Goal: Task Accomplishment & Management: Use online tool/utility

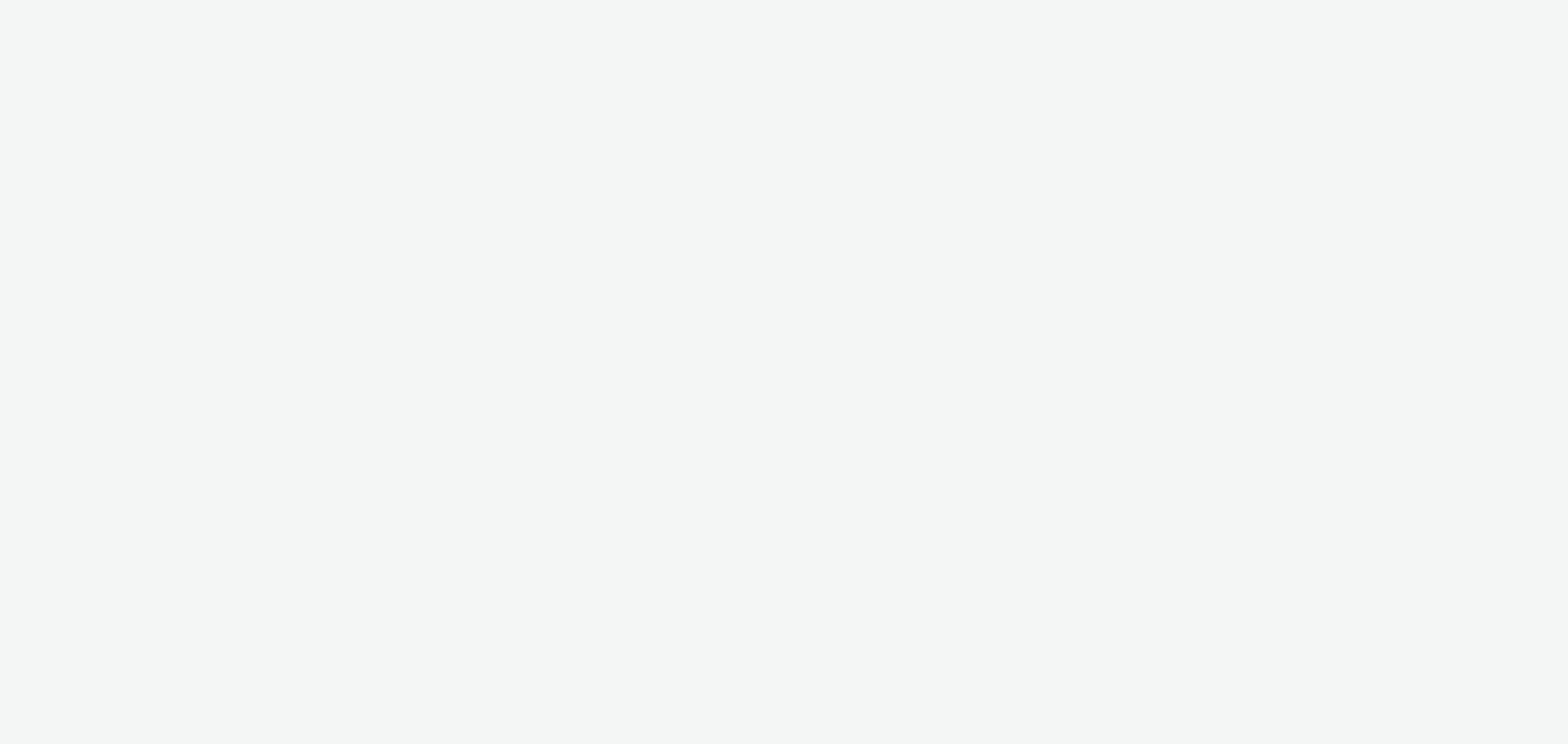
select select "79162ed7-0017-4339-93b0-3399b708648f"
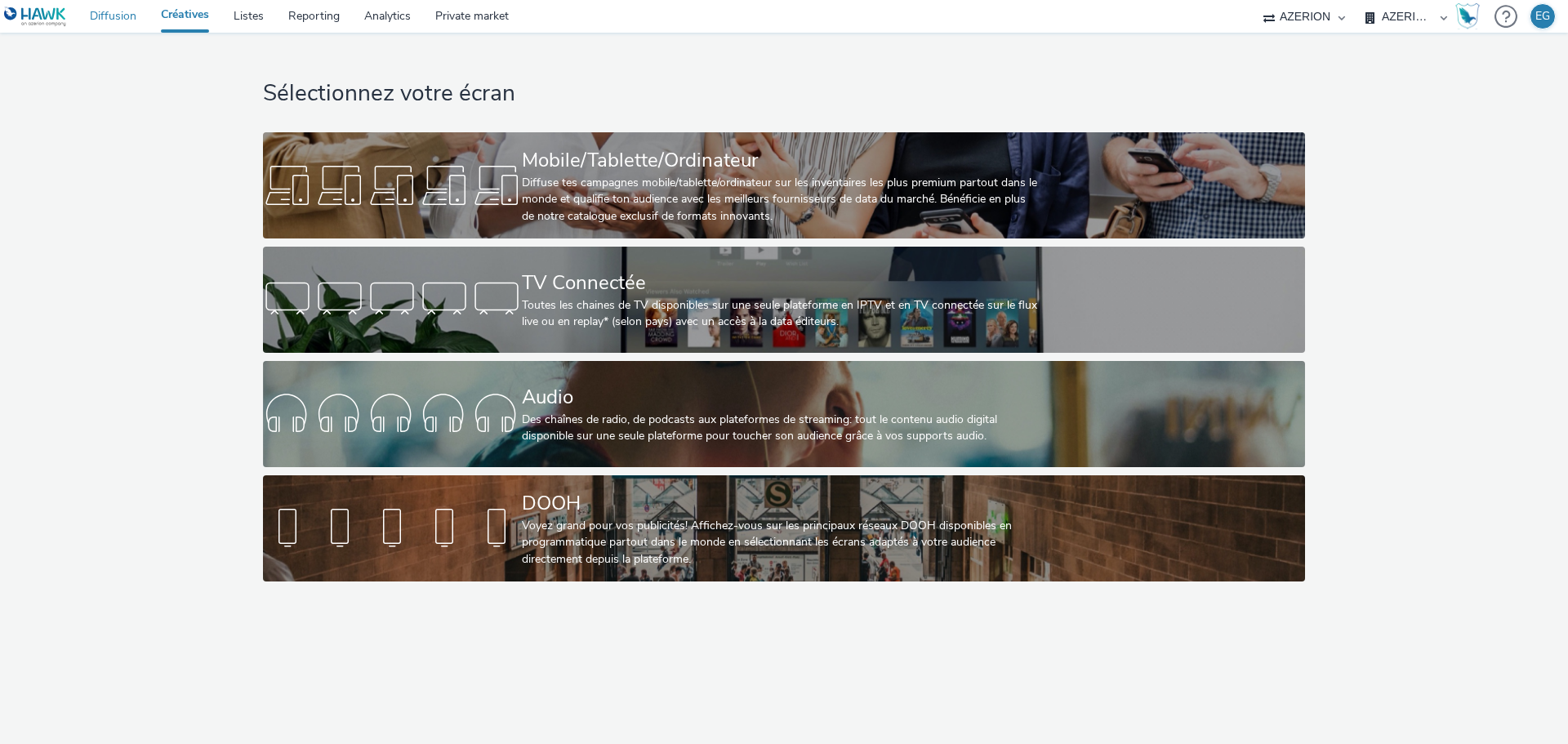
click at [119, 18] on link "Diffusion" at bounding box center [113, 16] width 71 height 33
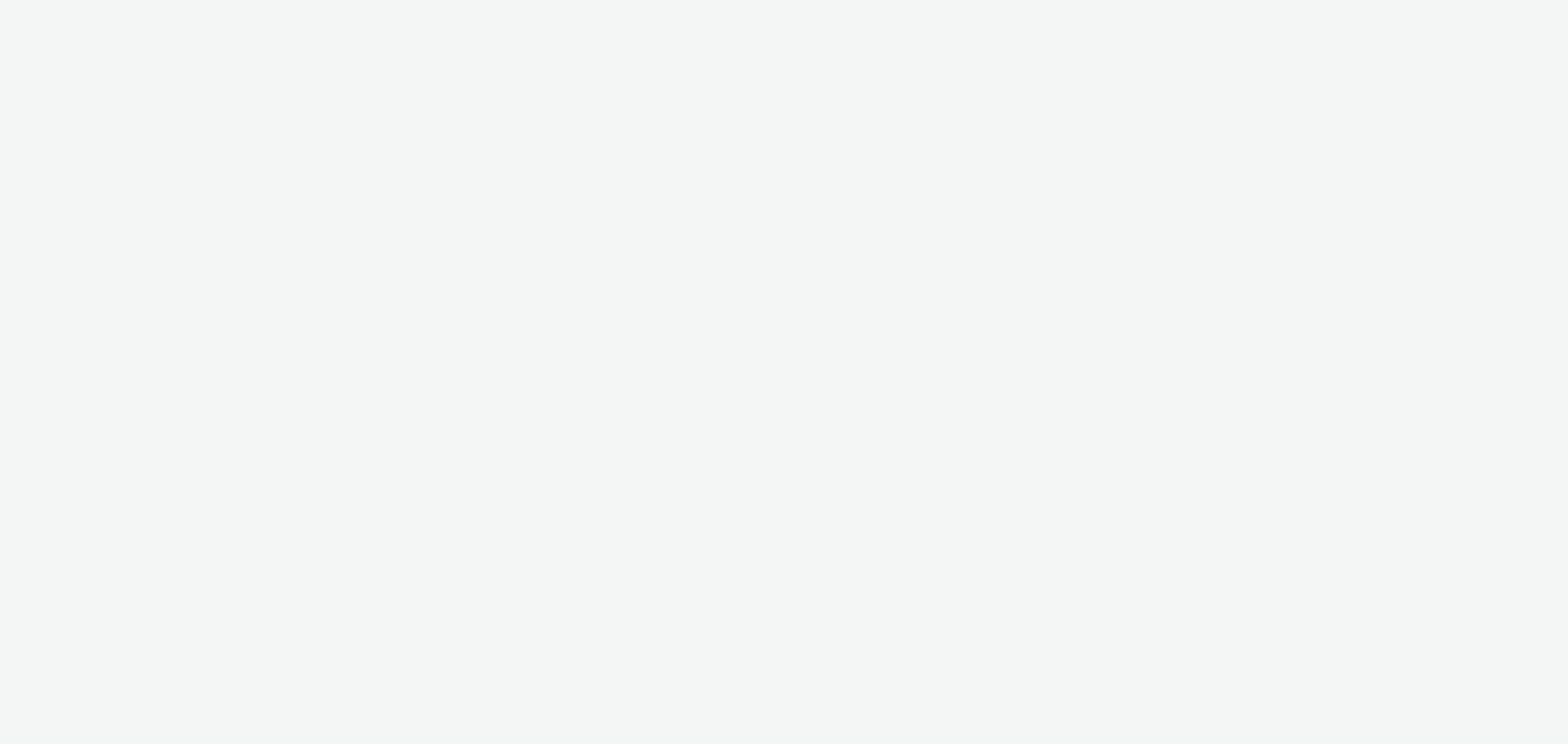
select select "79162ed7-0017-4339-93b0-3399b708648f"
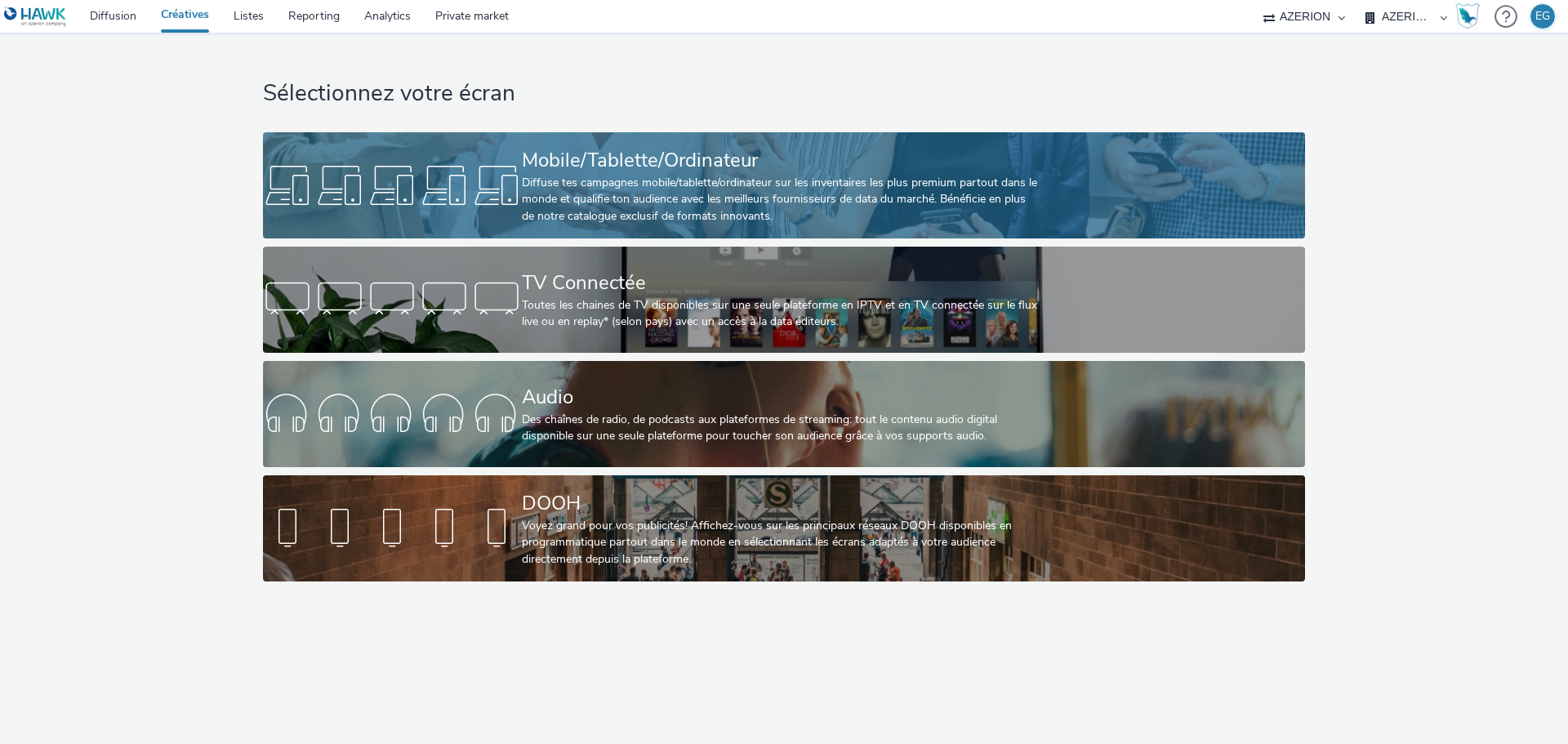
click at [643, 179] on div "Diffuse tes campagnes mobile/tablette/ordinateur sur les inventaires les plus p…" at bounding box center [781, 199] width 518 height 50
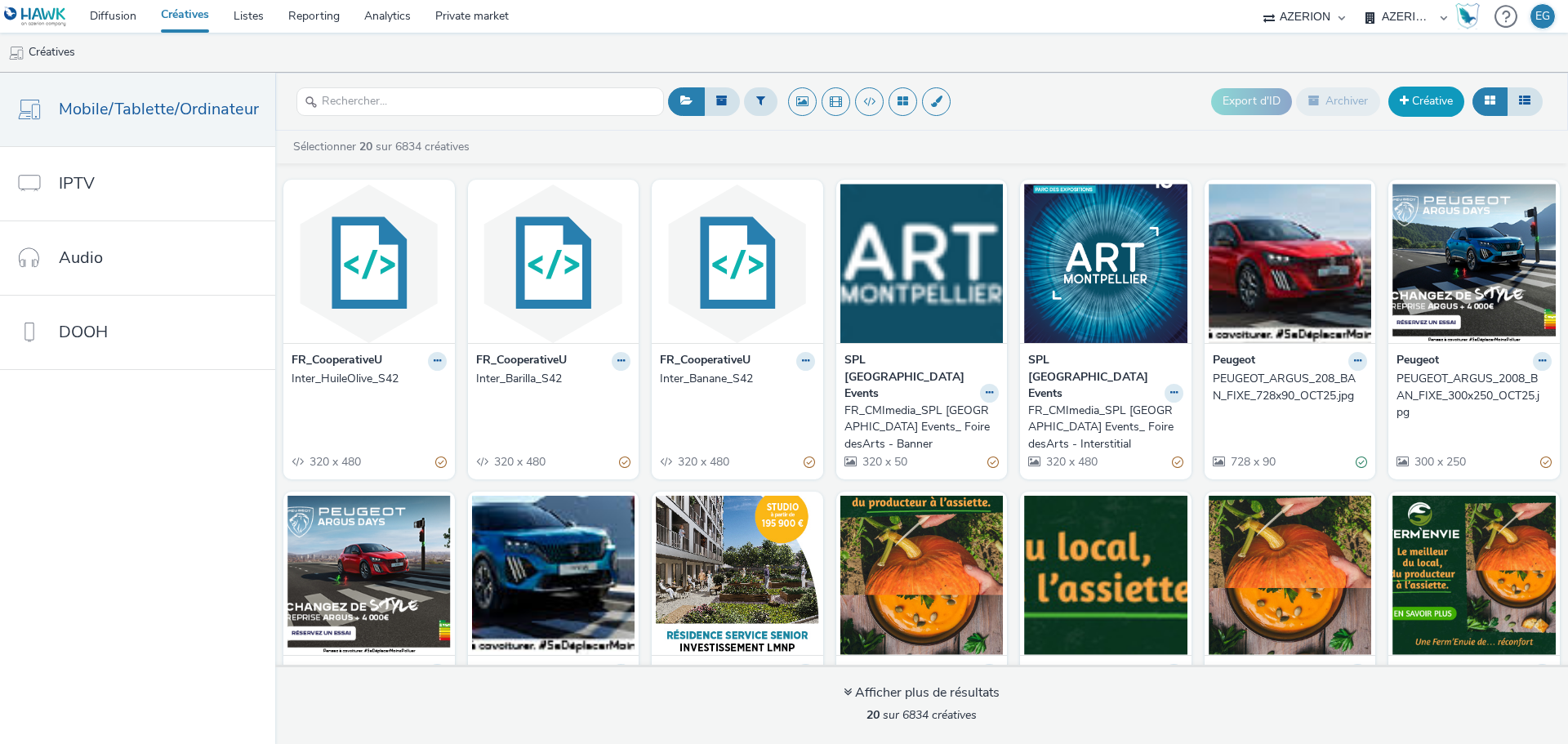
click at [1447, 109] on link "Créative" at bounding box center [1426, 101] width 76 height 29
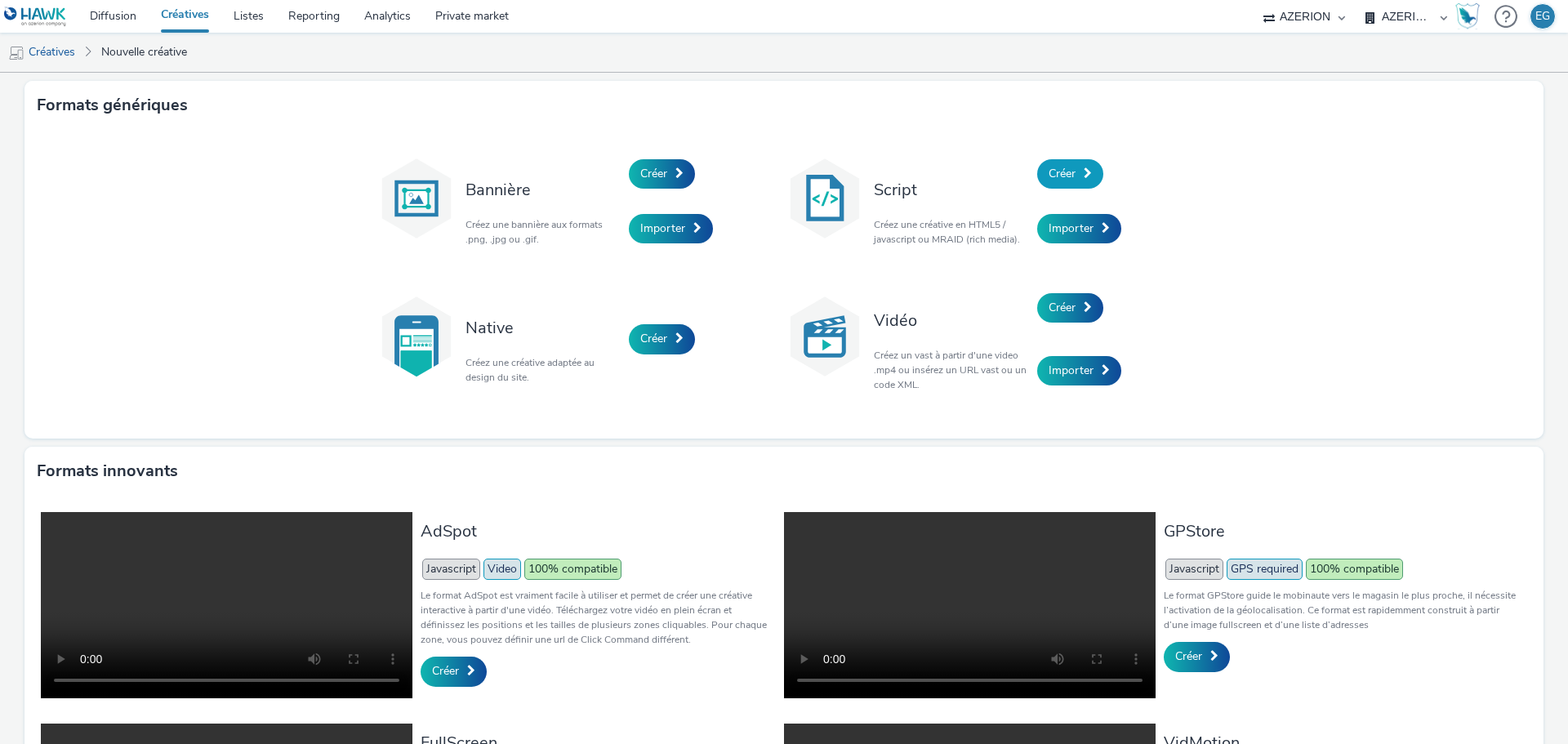
click at [1075, 165] on link "Créer" at bounding box center [1070, 173] width 66 height 29
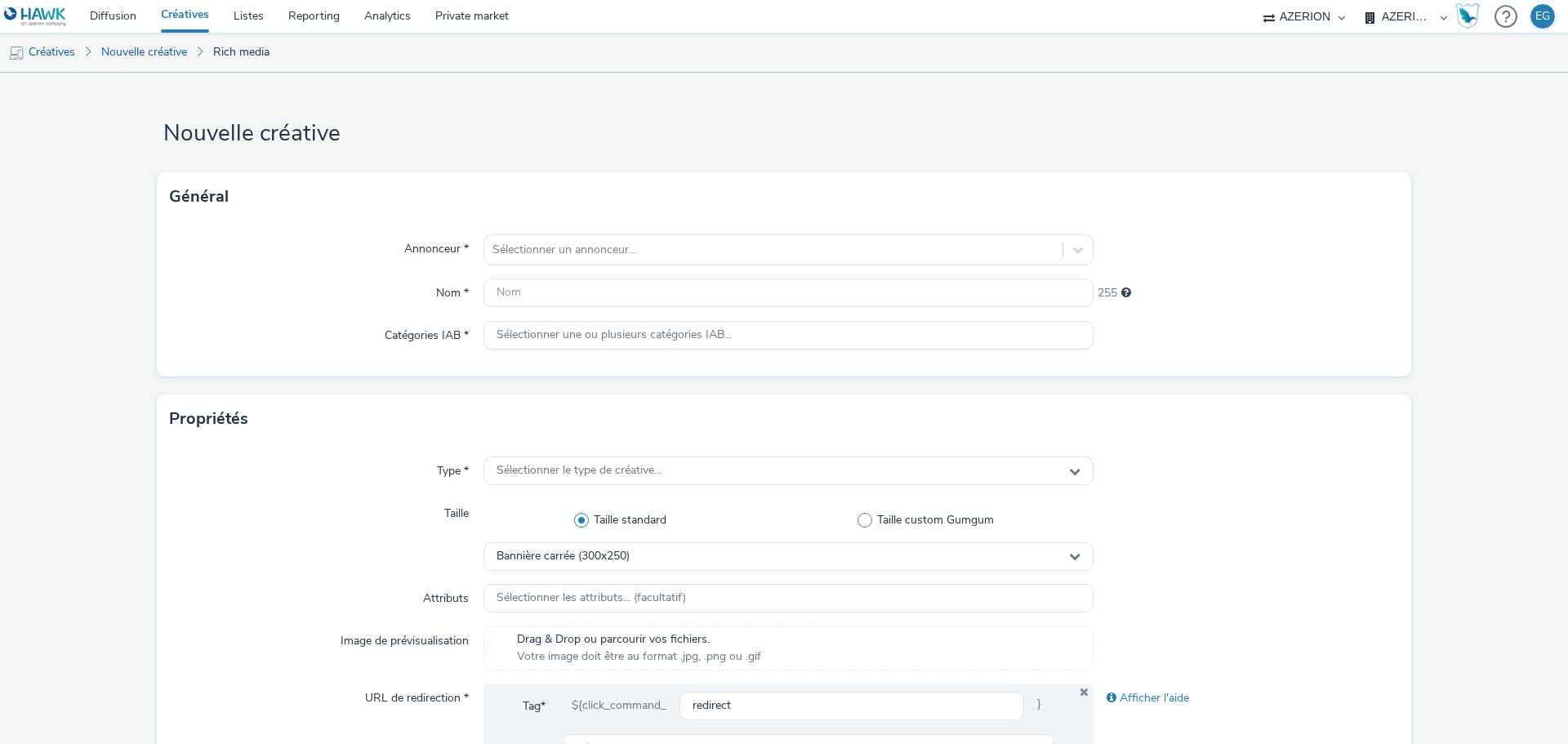
click at [528, 230] on div "Annonceur * Sélectionner un annonceur... Nom * 255 Catégories IAB * Sélectionne…" at bounding box center [784, 299] width 1255 height 155
click at [529, 242] on div at bounding box center [773, 250] width 562 height 20
type input "riek"
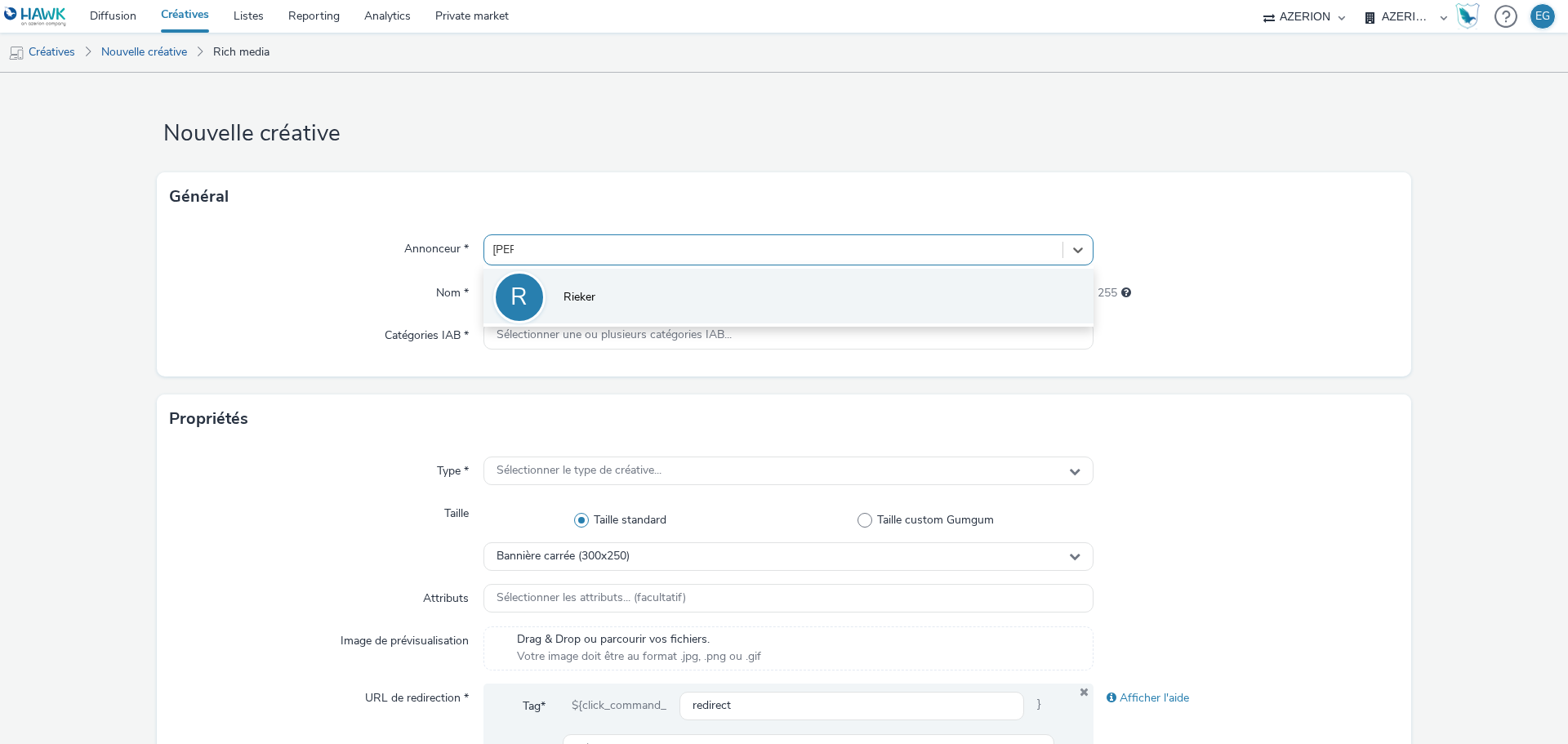
click at [529, 308] on div "R" at bounding box center [520, 297] width 52 height 52
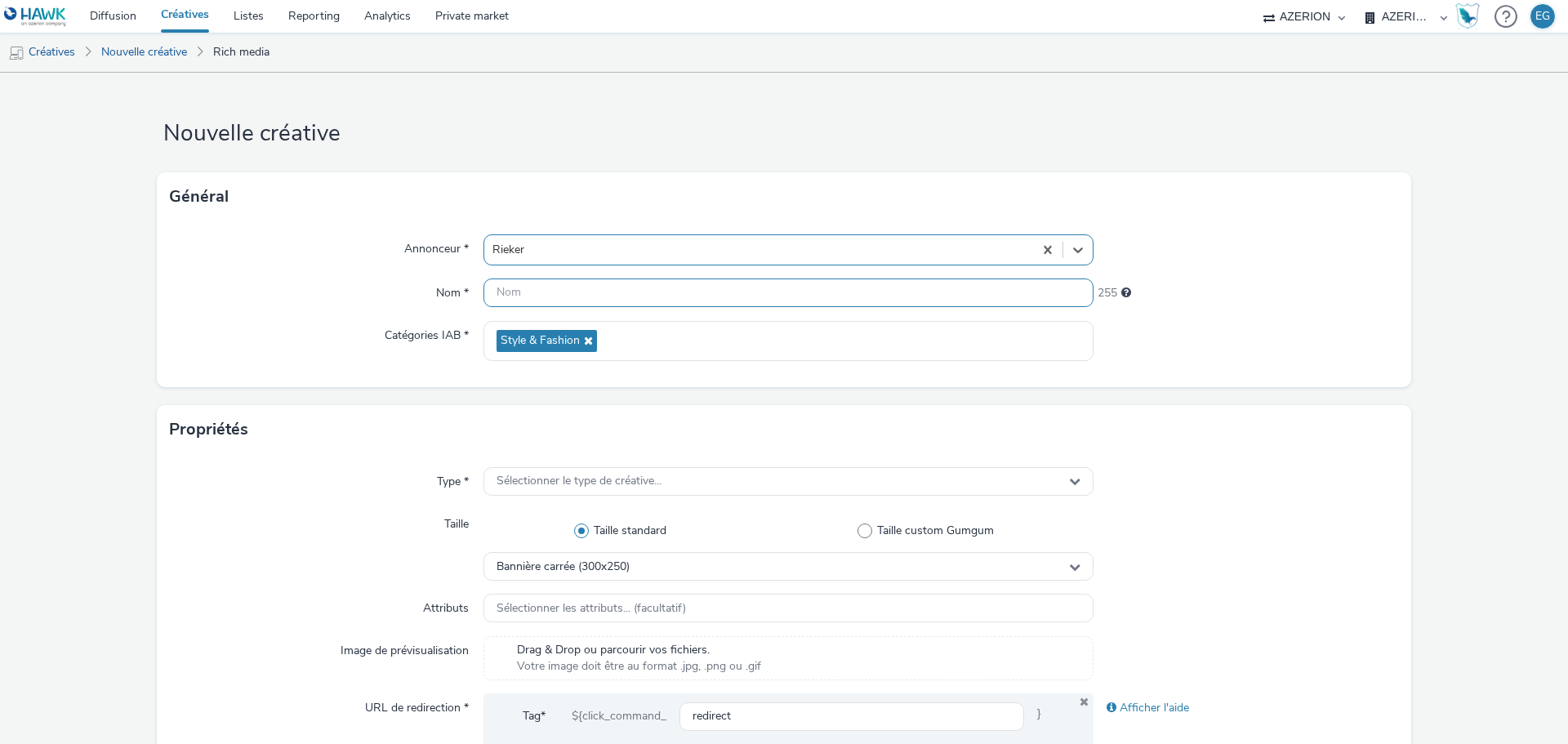
click at [536, 302] on input "text" at bounding box center [789, 293] width 610 height 29
type input "Rieker Inter Homme"
click at [579, 481] on span "Sélectionner le type de créative..." at bounding box center [579, 481] width 165 height 14
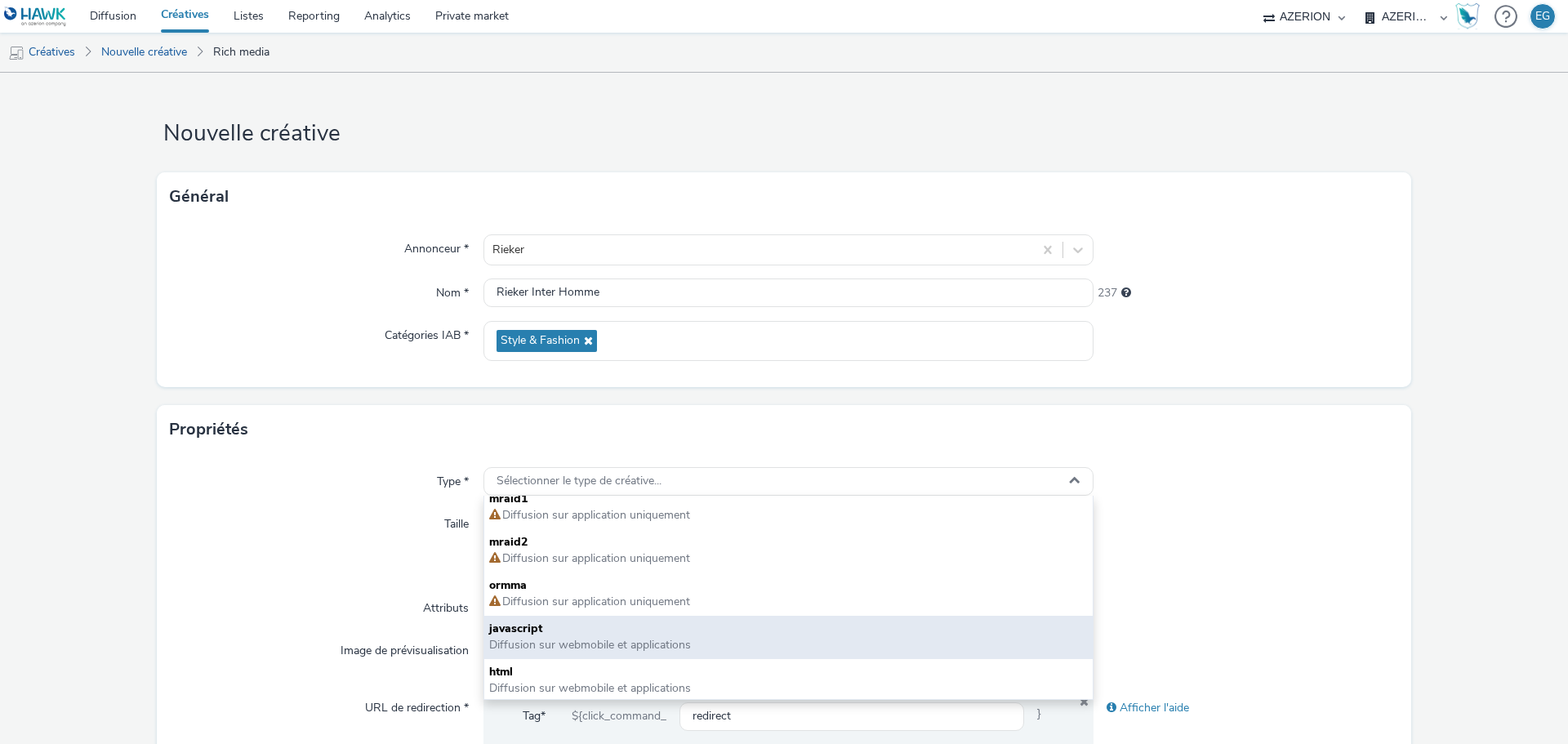
scroll to position [12, 0]
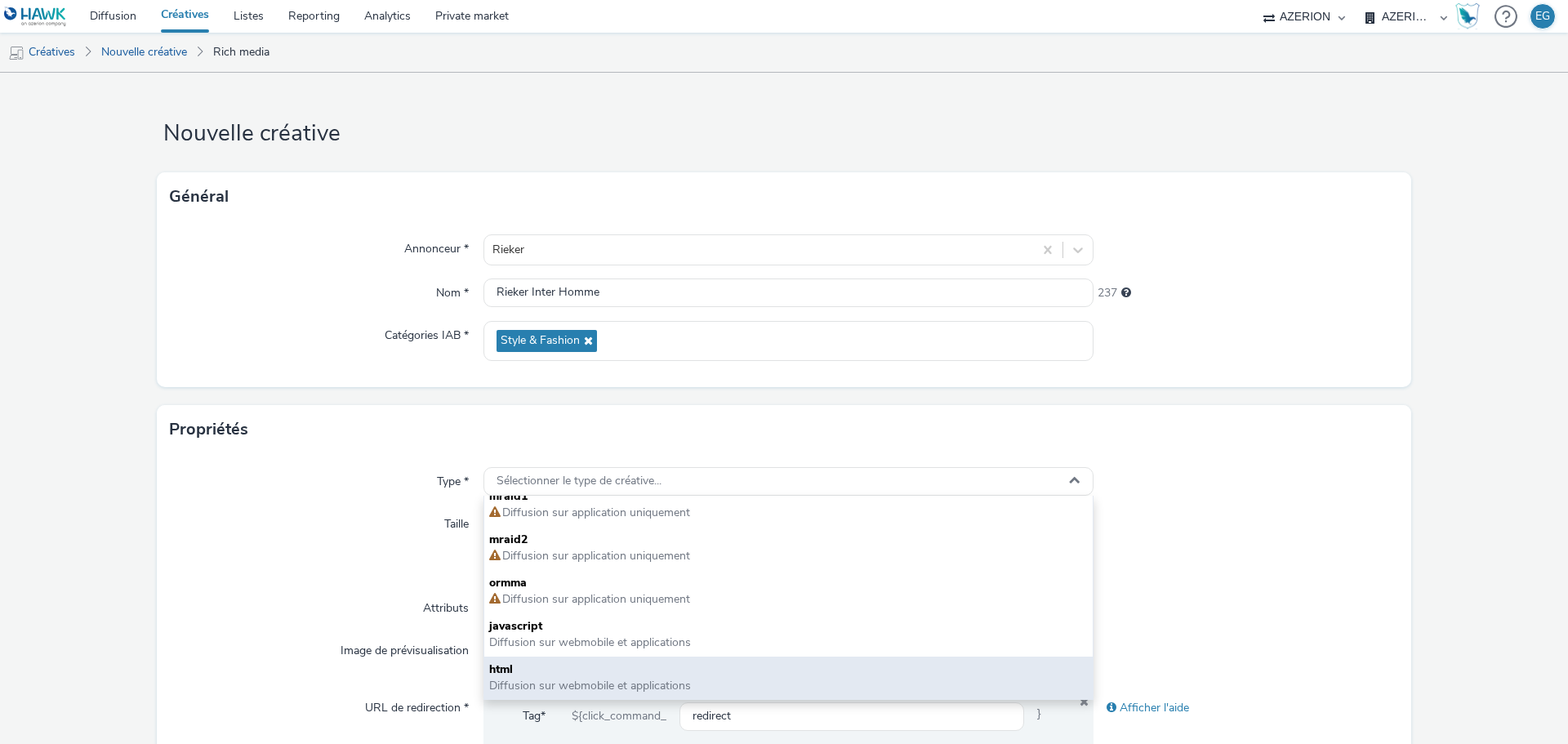
click at [505, 685] on span "Diffusion sur webmobile et applications" at bounding box center [591, 686] width 202 height 16
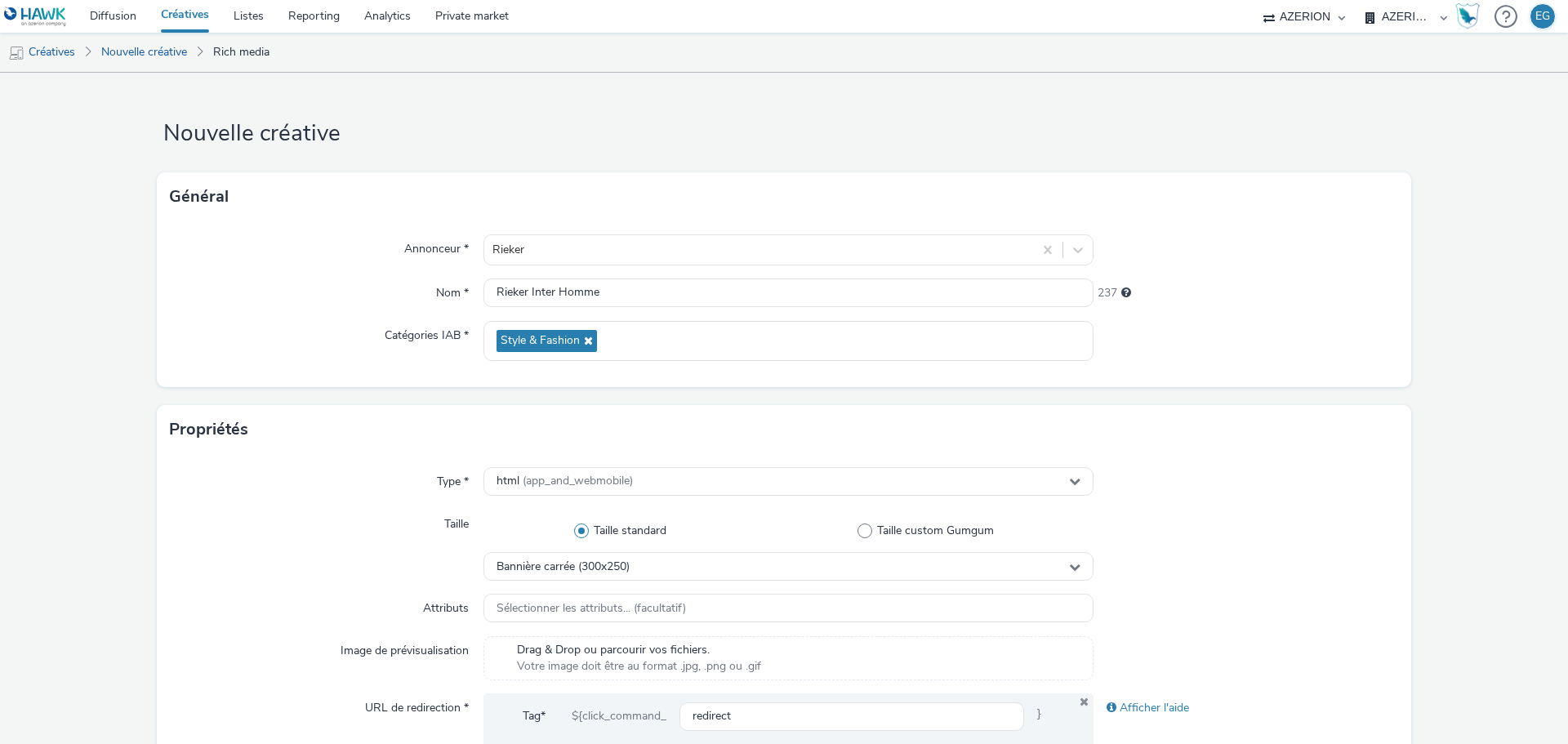
scroll to position [164, 0]
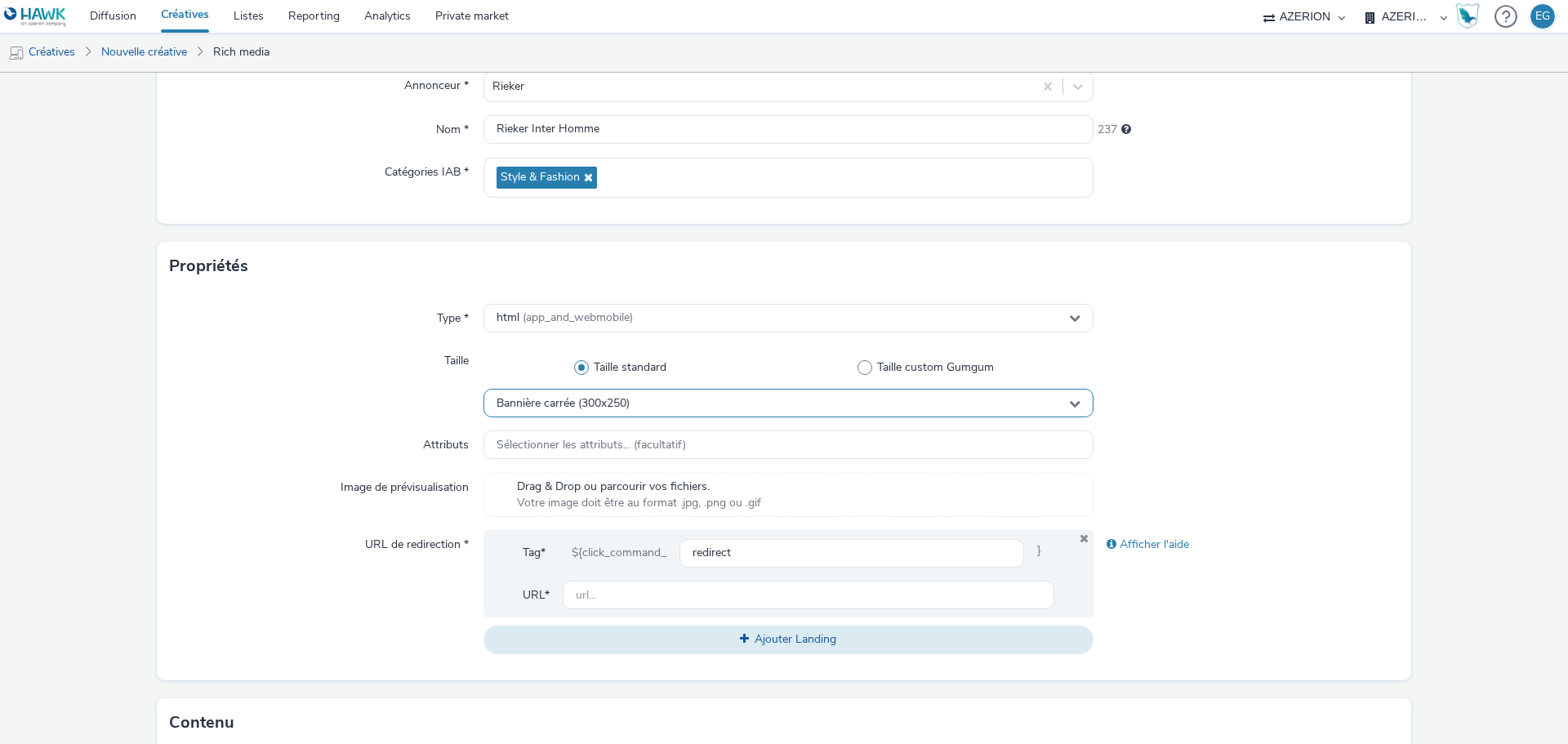
click at [579, 390] on div "Bannière carrée (300x250)" at bounding box center [789, 403] width 610 height 29
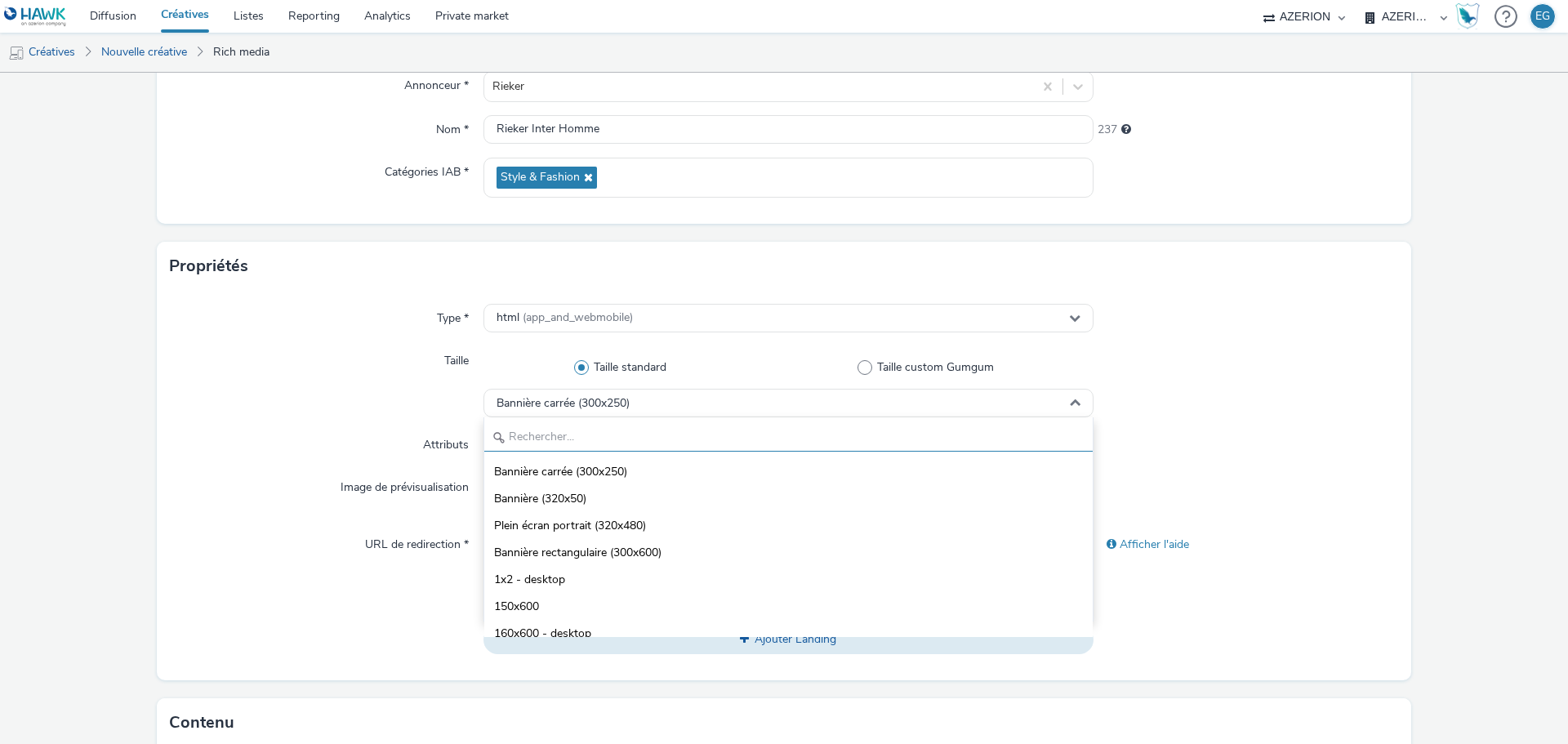
click at [568, 430] on input "text" at bounding box center [788, 437] width 608 height 29
click at [610, 526] on span "Plein écran portrait (320x480)" at bounding box center [570, 525] width 152 height 16
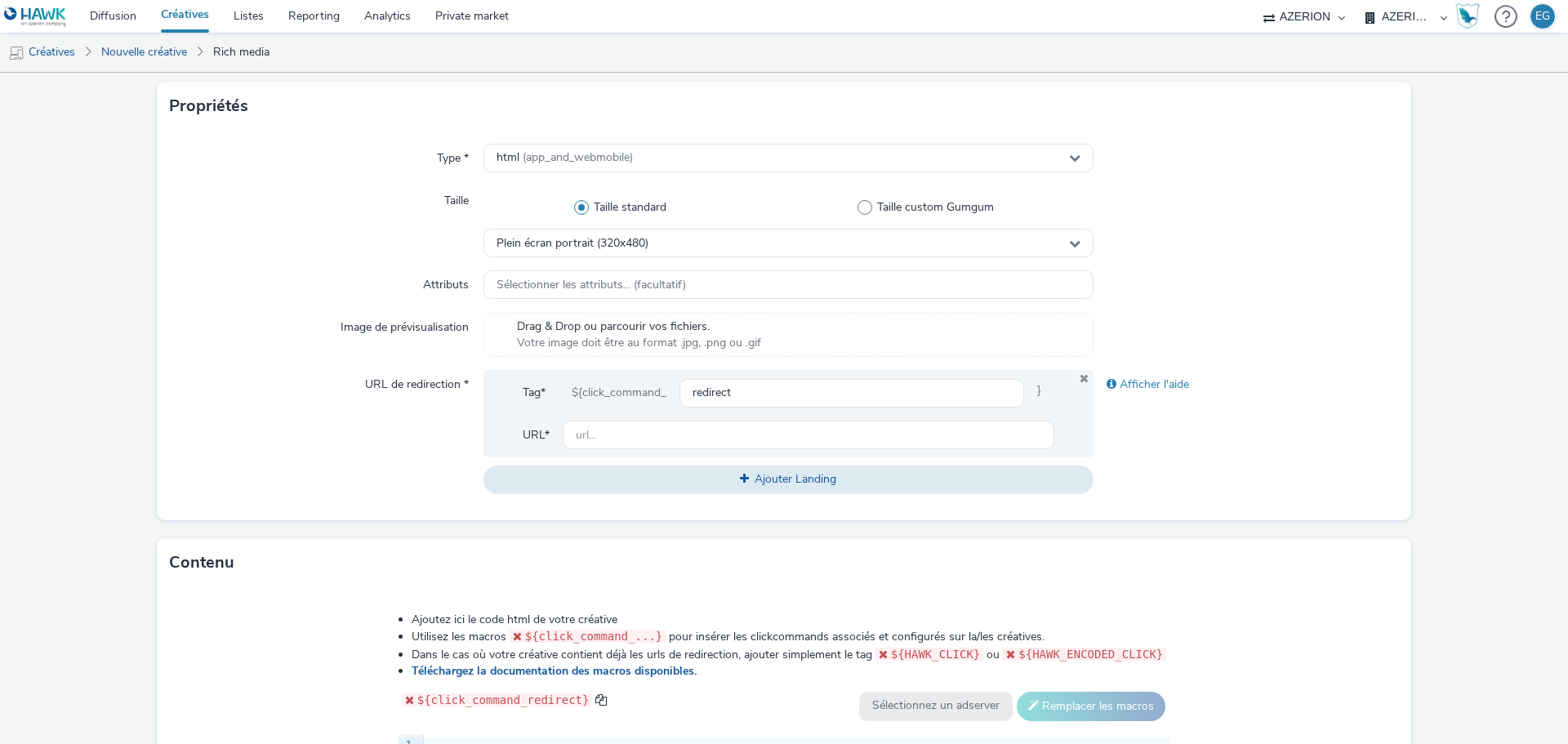
scroll to position [327, 0]
click at [590, 436] on input "text" at bounding box center [808, 432] width 492 height 29
paste input "https://rieker.com/fr-fr"
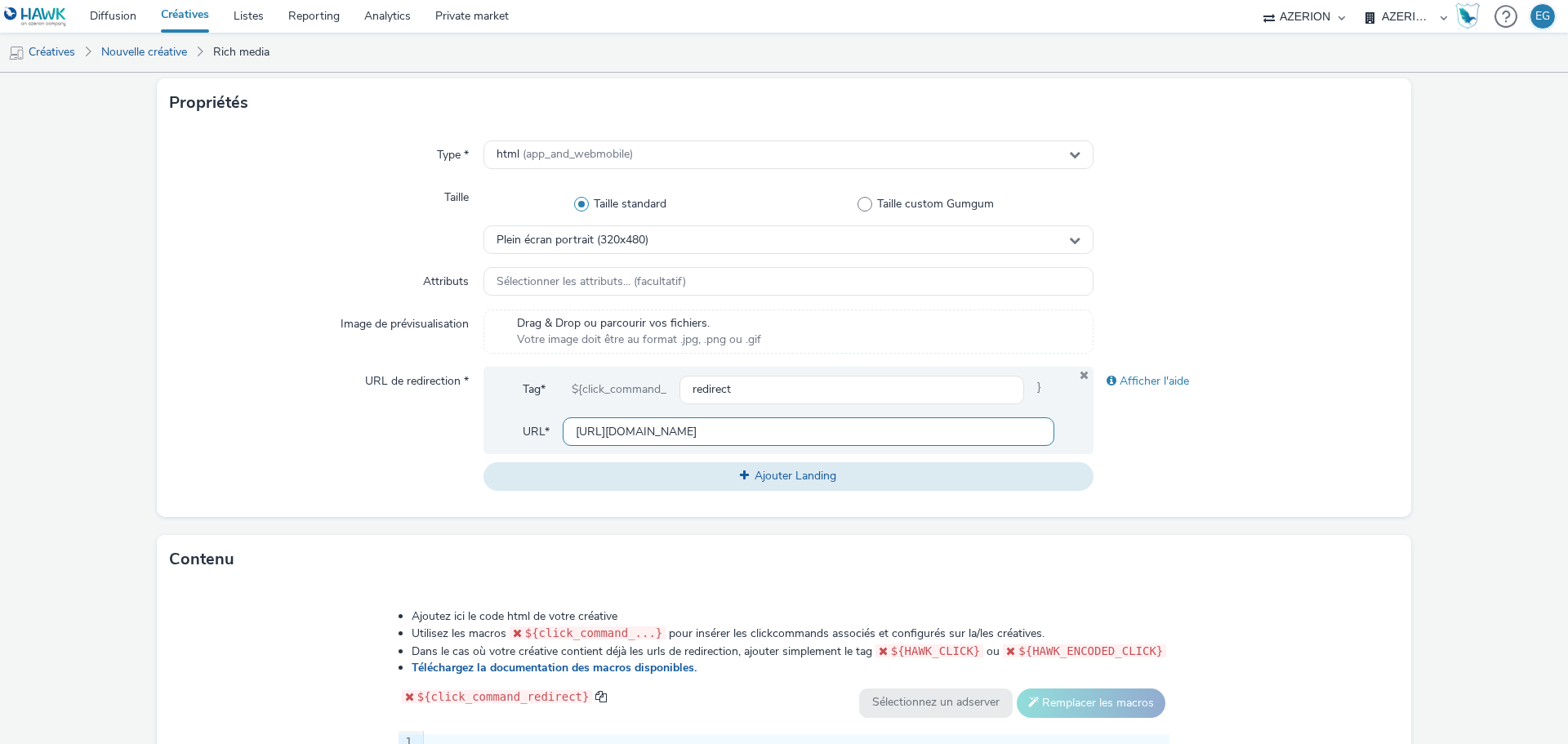
type input "https://rieker.com/fr-fr"
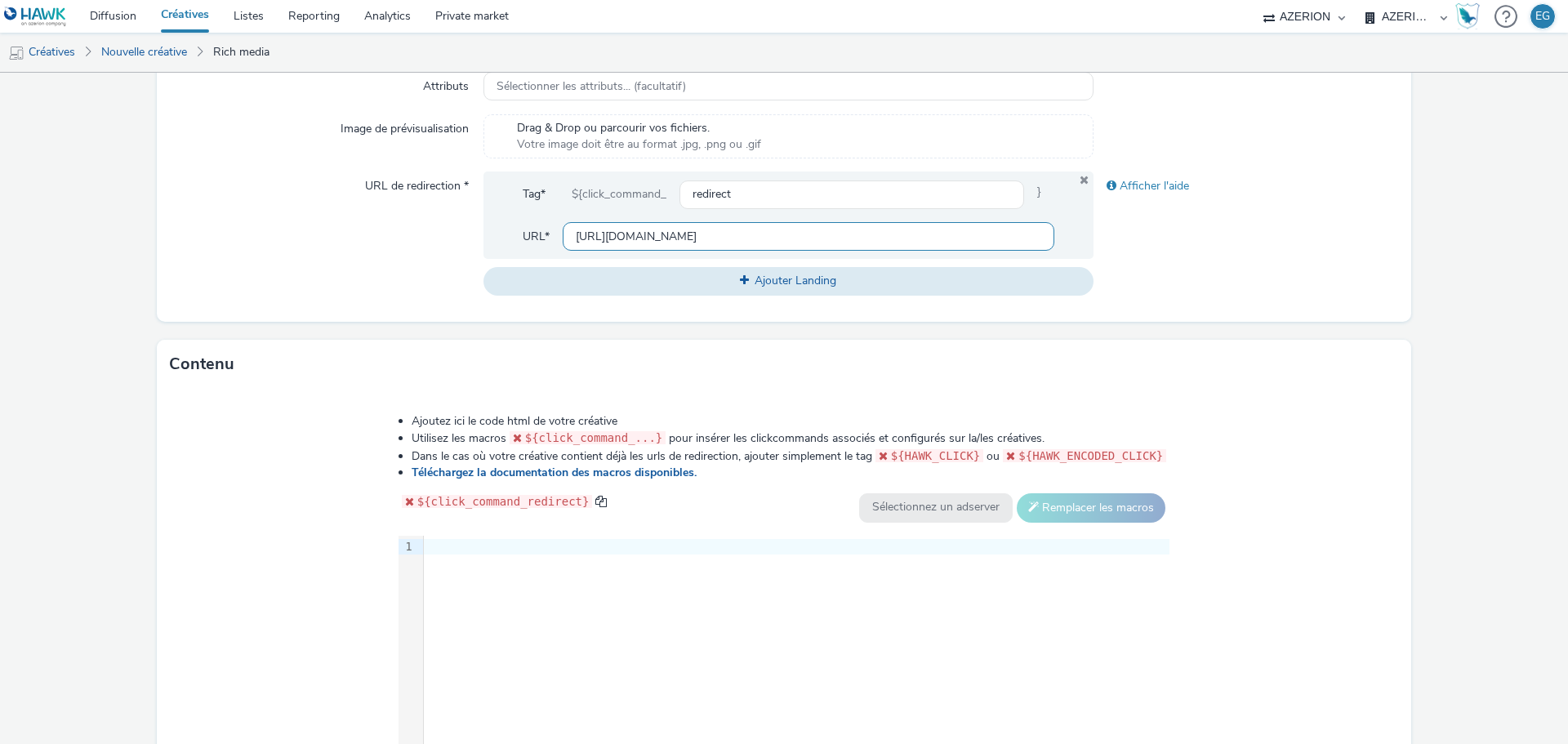
scroll to position [667, 0]
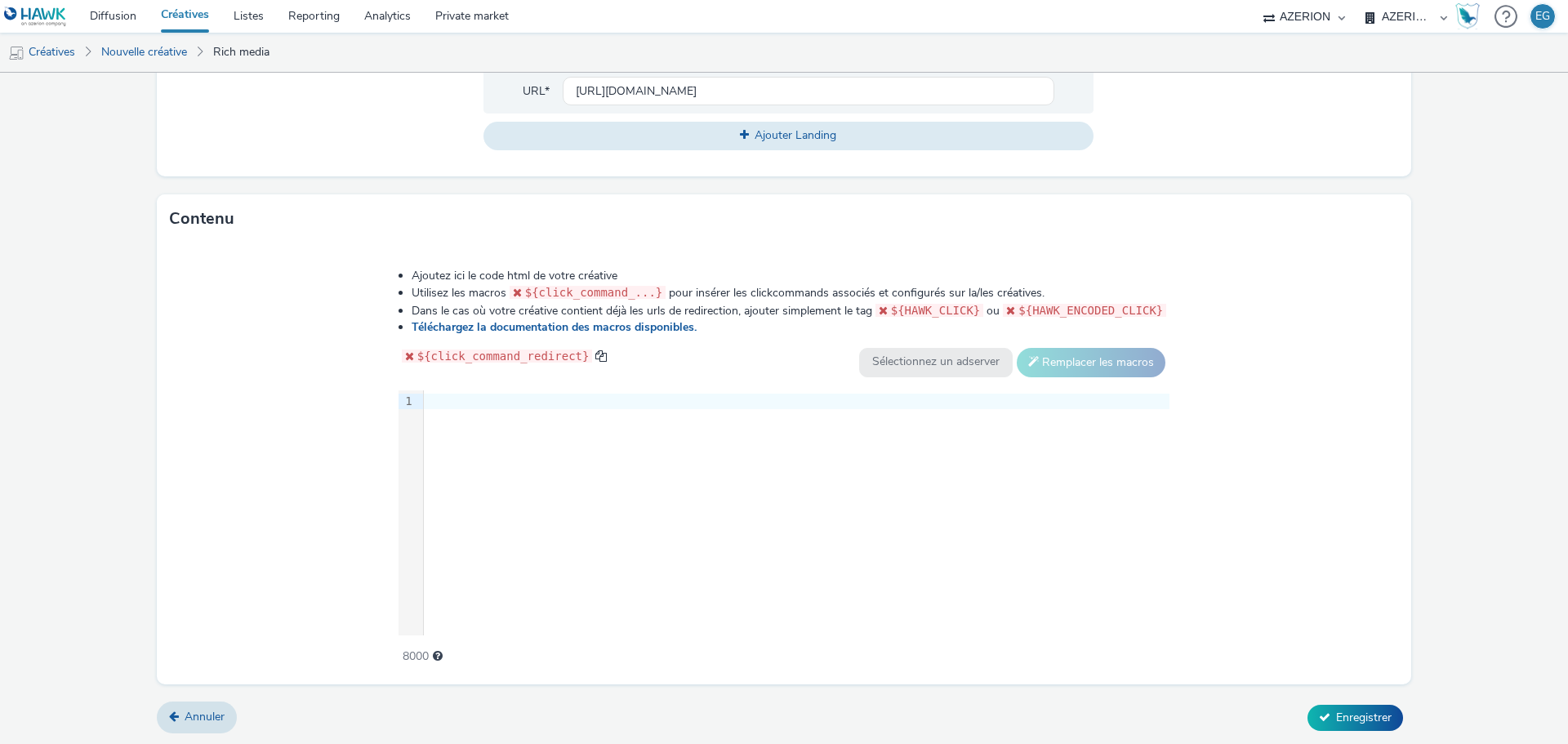
click at [562, 504] on div "9 1 ›" at bounding box center [785, 513] width 772 height 245
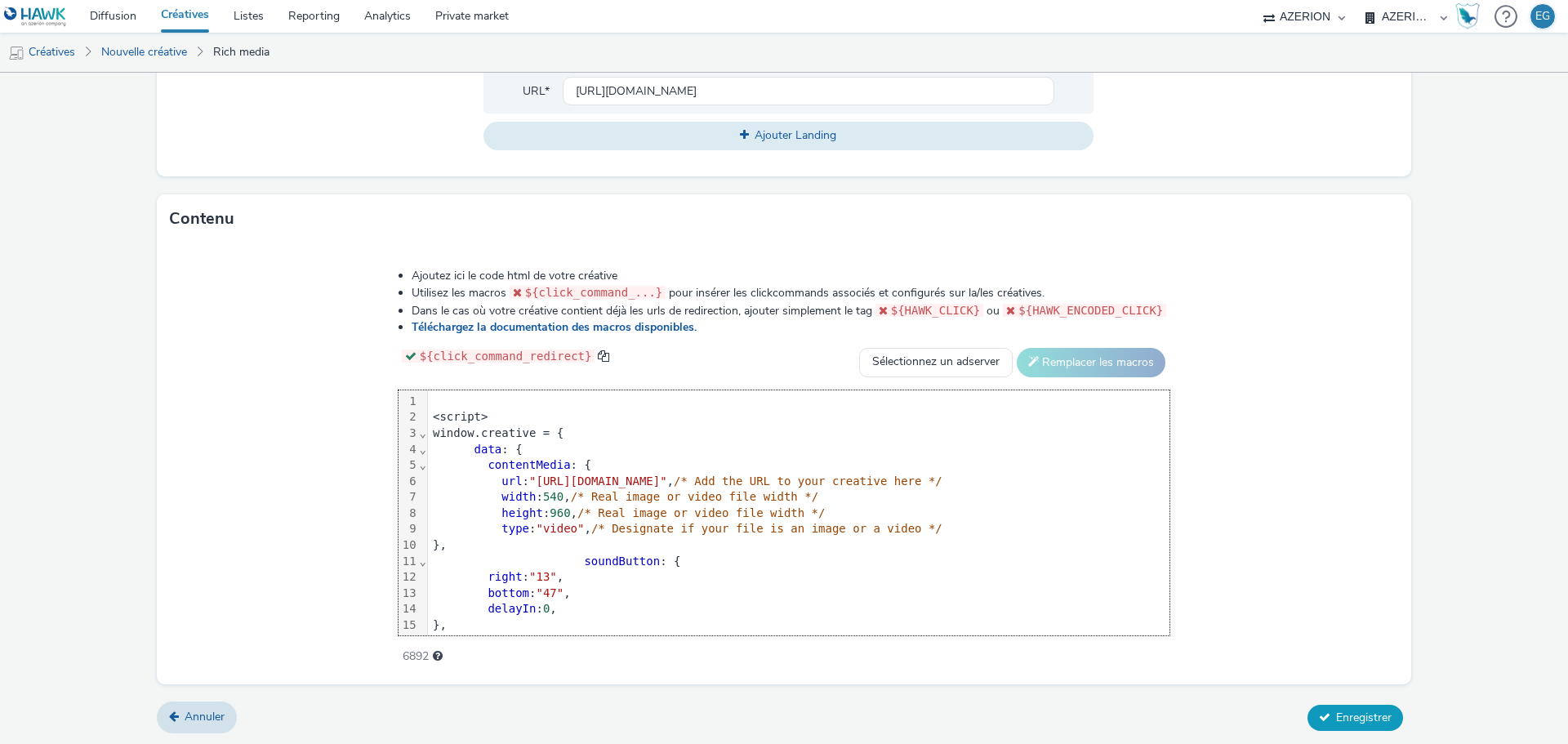
click at [1380, 717] on span "Enregistrer" at bounding box center [1363, 718] width 55 height 16
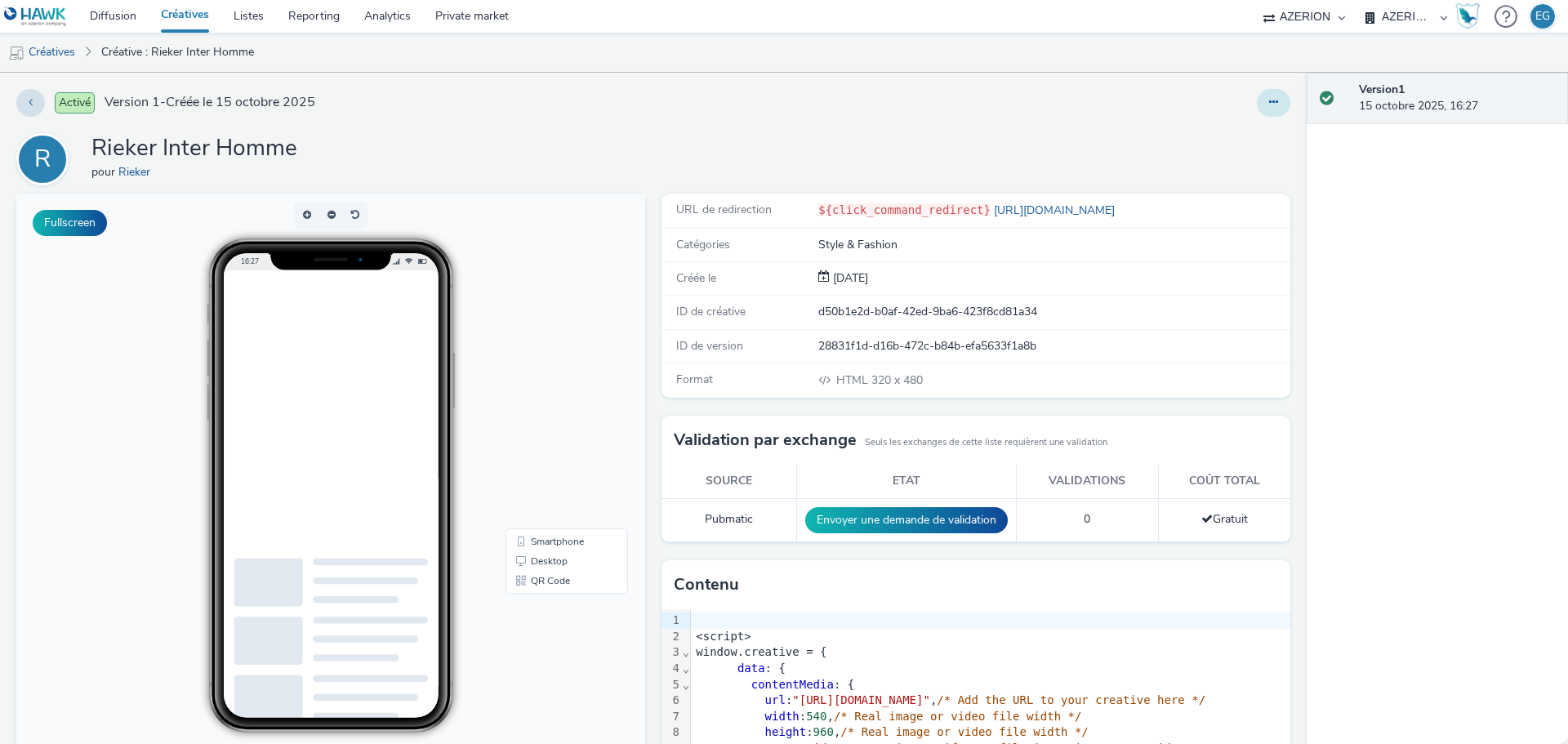
click at [1257, 94] on button at bounding box center [1274, 103] width 34 height 28
click at [1233, 172] on link "Dupliquer" at bounding box center [1229, 168] width 122 height 33
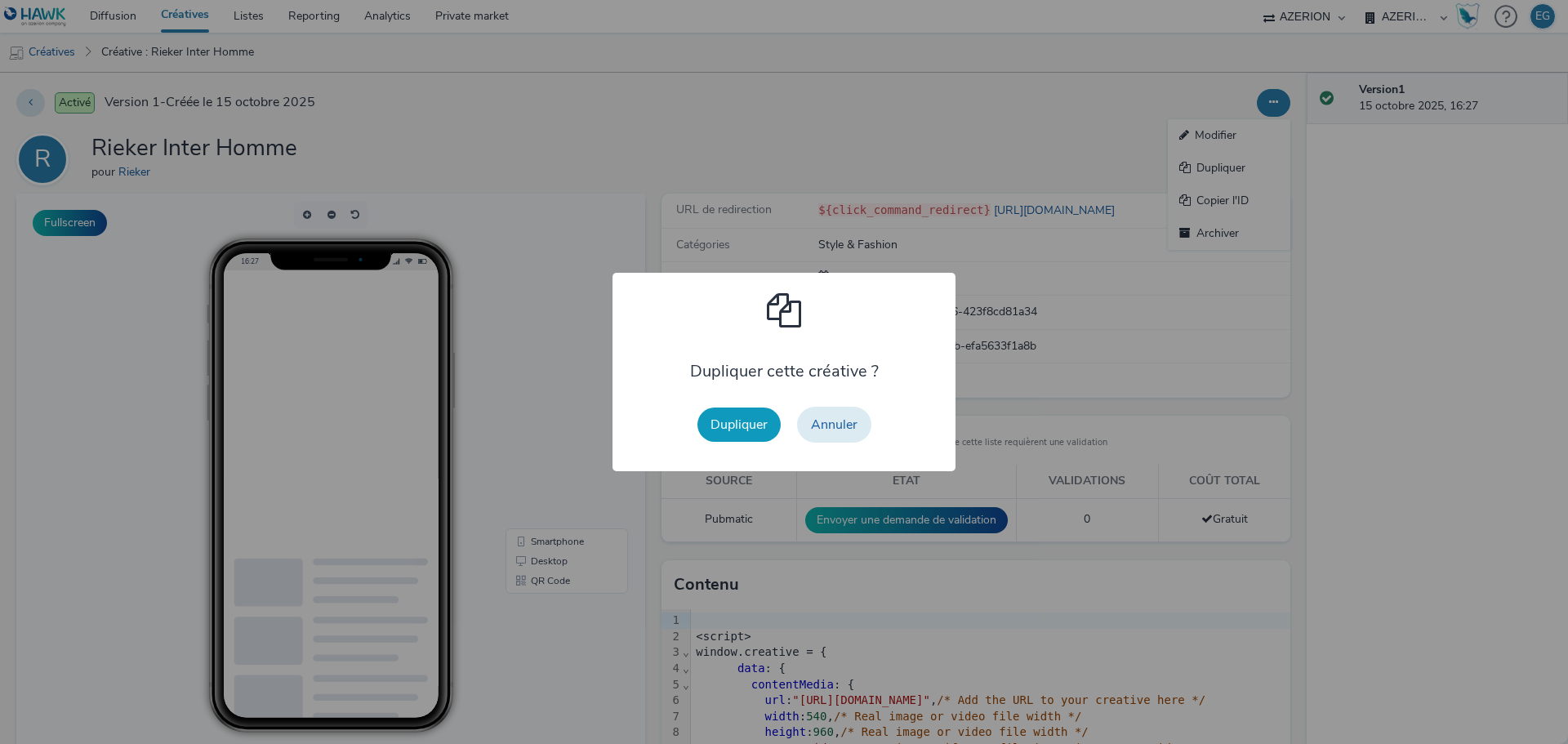
click at [732, 428] on button "Dupliquer" at bounding box center [739, 424] width 83 height 35
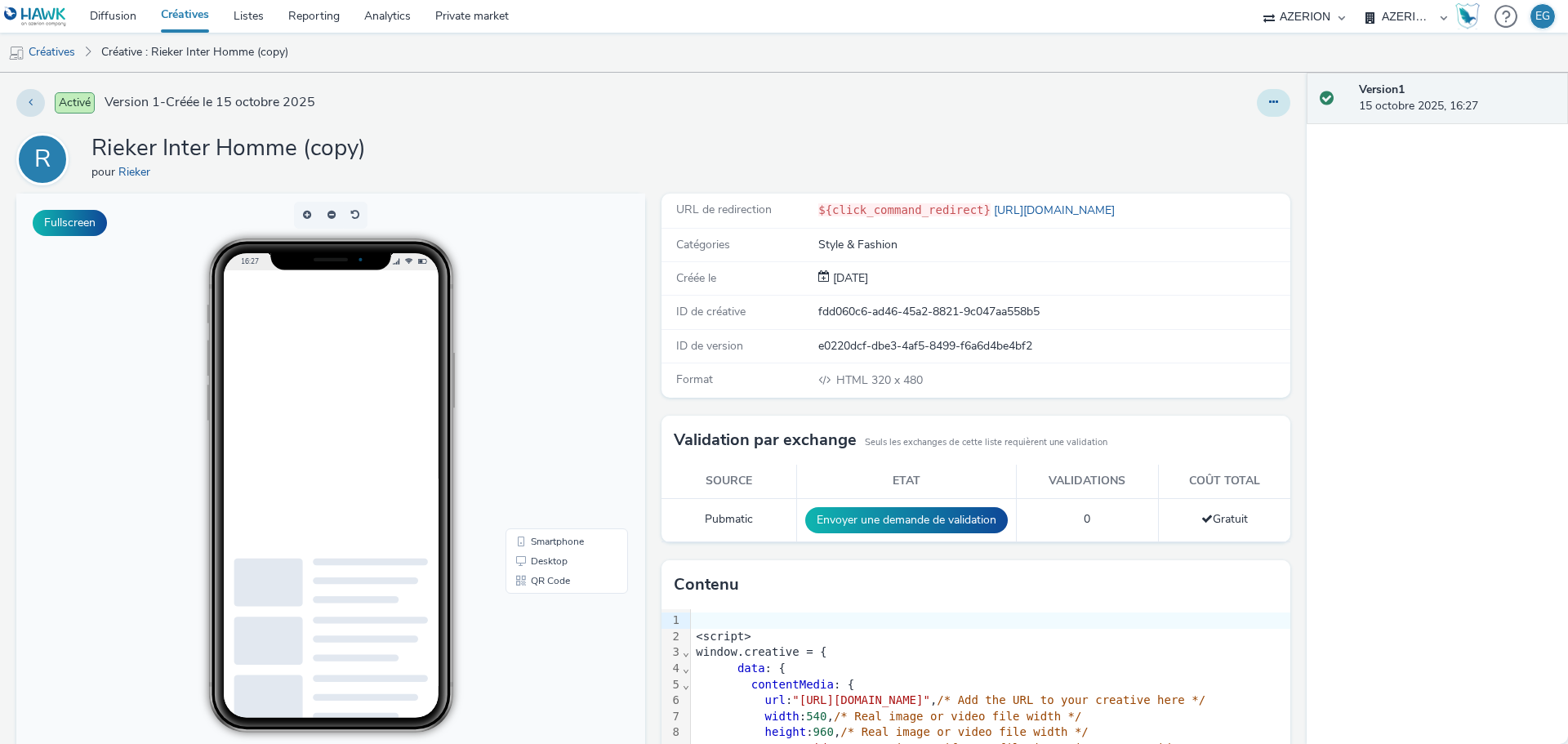
click at [1263, 110] on button at bounding box center [1274, 103] width 34 height 28
click at [1205, 135] on link "Modifier" at bounding box center [1229, 136] width 122 height 33
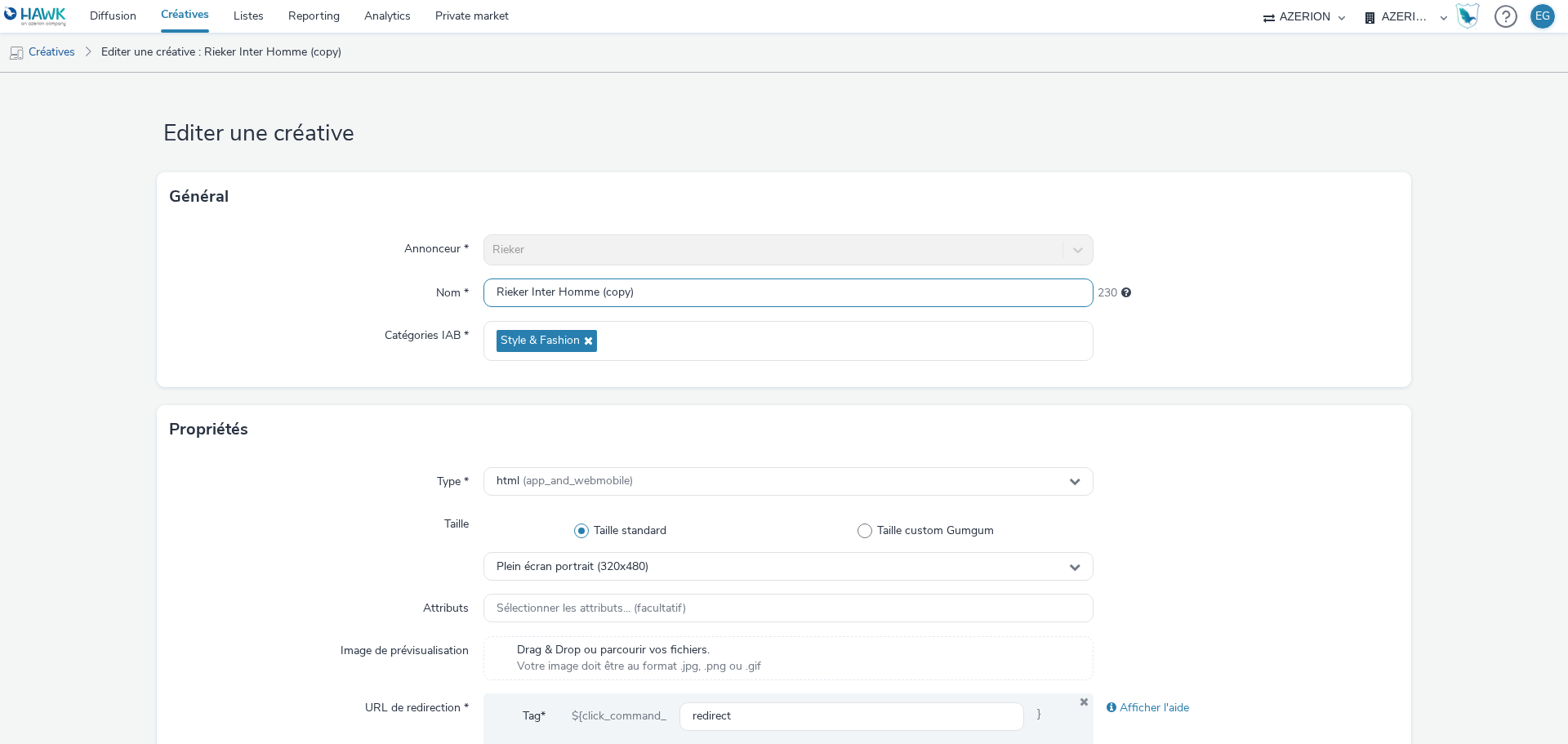
drag, startPoint x: 606, startPoint y: 299, endPoint x: 558, endPoint y: 299, distance: 48.0
click at [558, 299] on input "Rieker Inter Homme (copy)" at bounding box center [789, 293] width 610 height 29
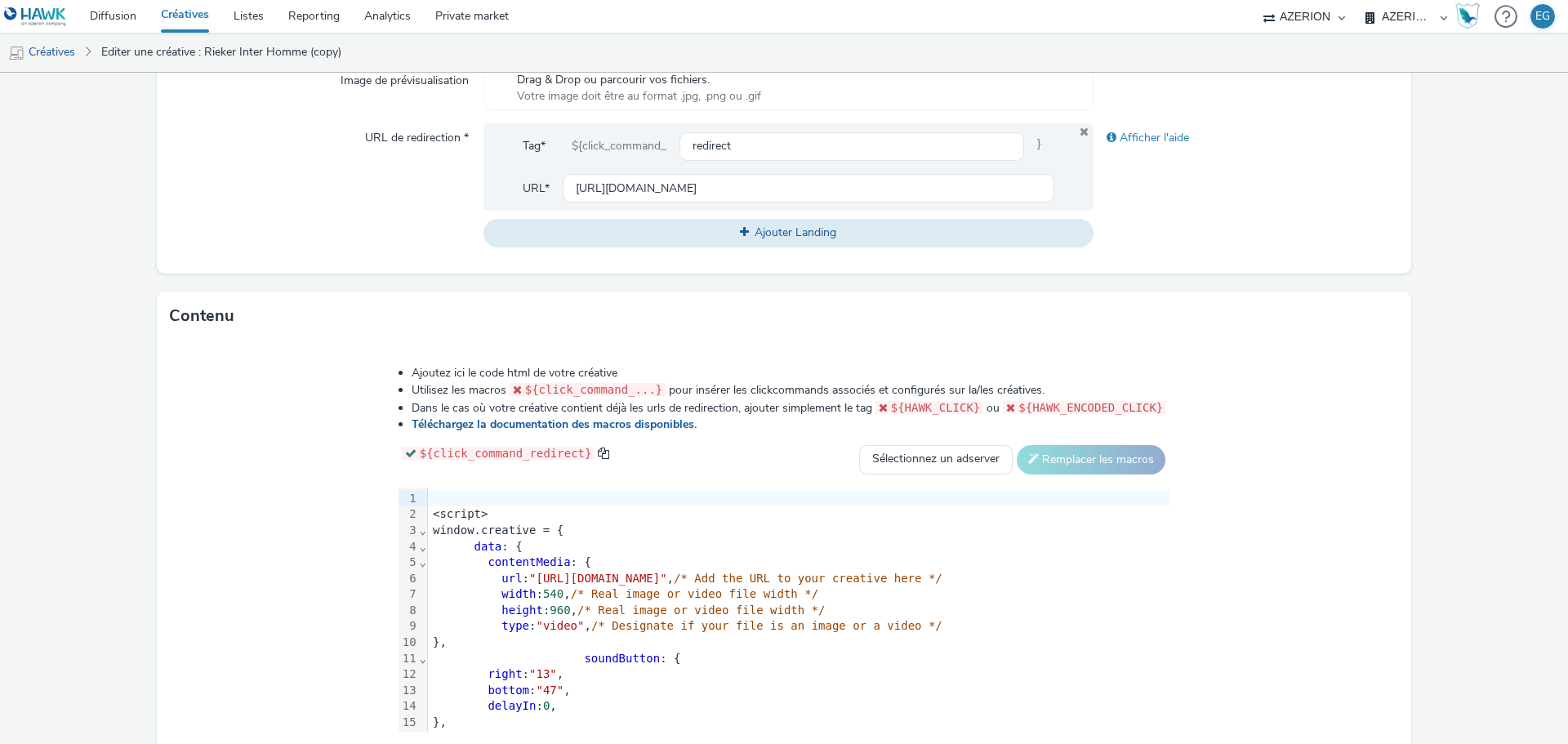
scroll to position [572, 0]
type input "Rieker Inter Femme"
click at [595, 554] on div "contentMedia : {" at bounding box center [799, 561] width 742 height 16
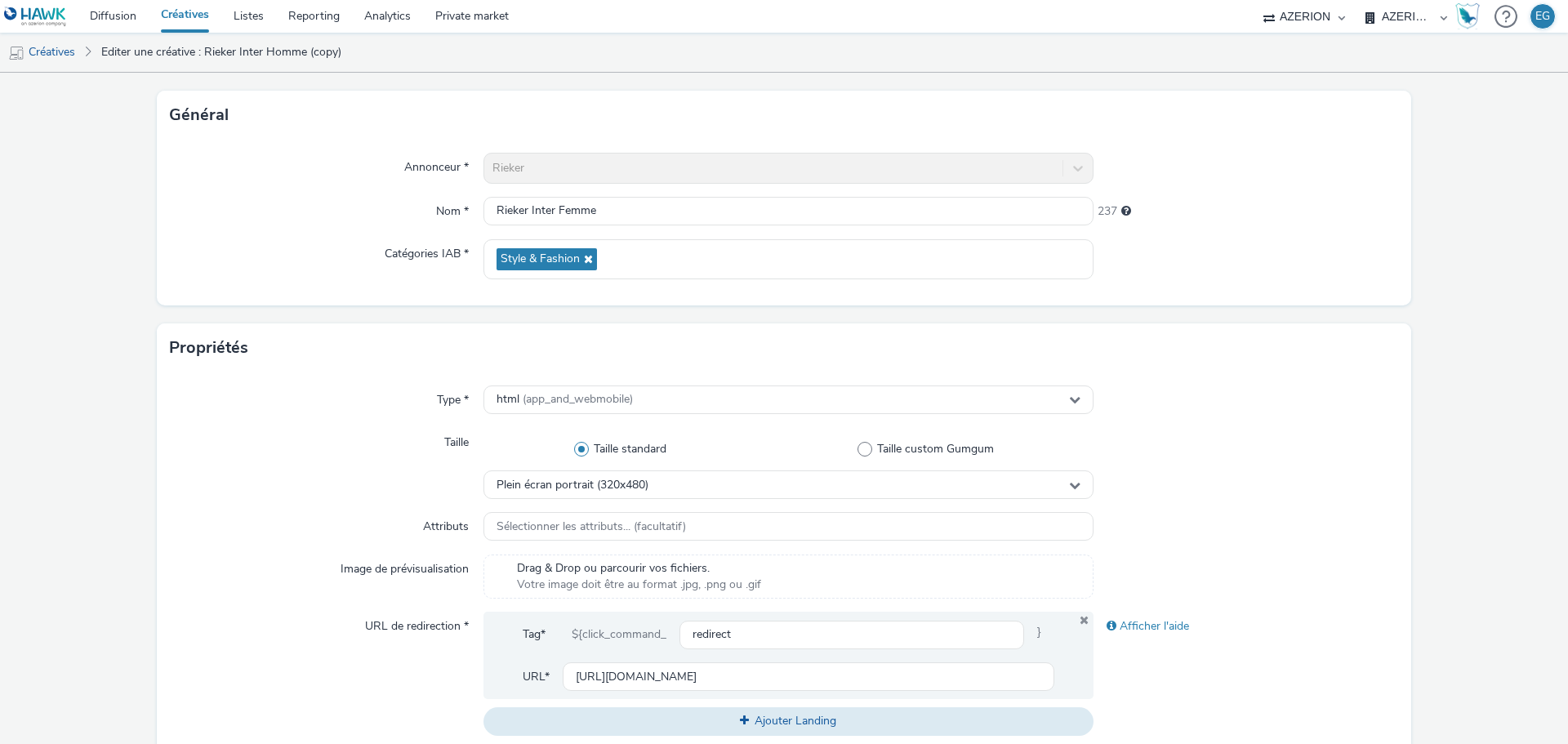
scroll to position [667, 0]
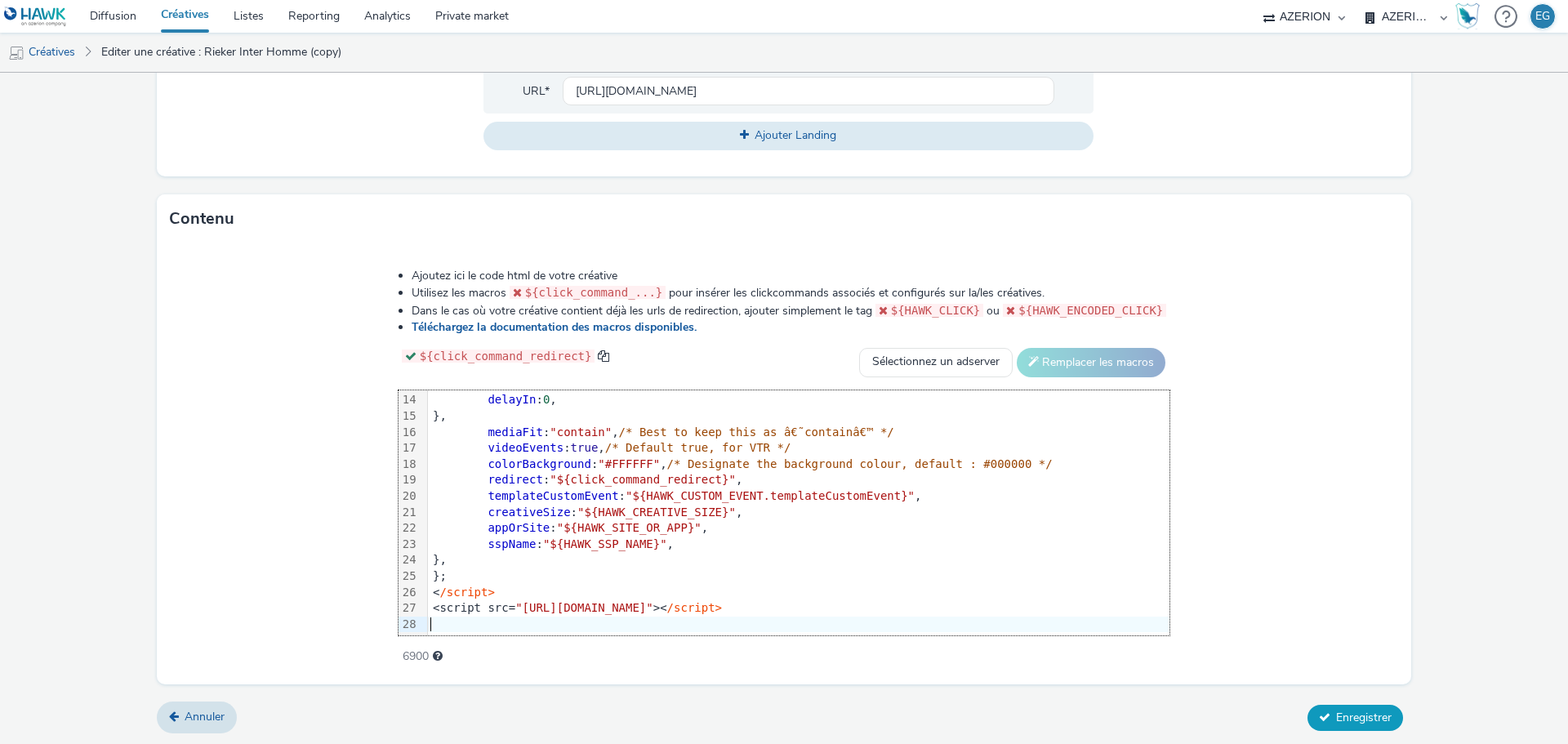
click at [1391, 715] on button "Enregistrer" at bounding box center [1356, 718] width 95 height 26
